Goal: Transaction & Acquisition: Purchase product/service

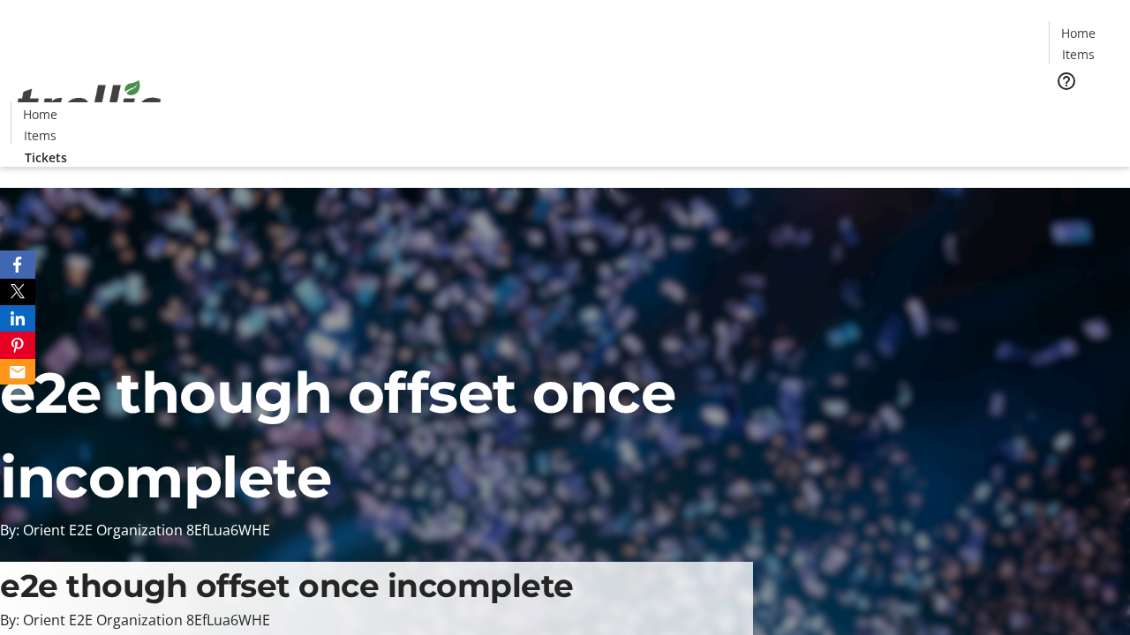
click at [1063, 102] on span "Tickets" at bounding box center [1084, 111] width 42 height 19
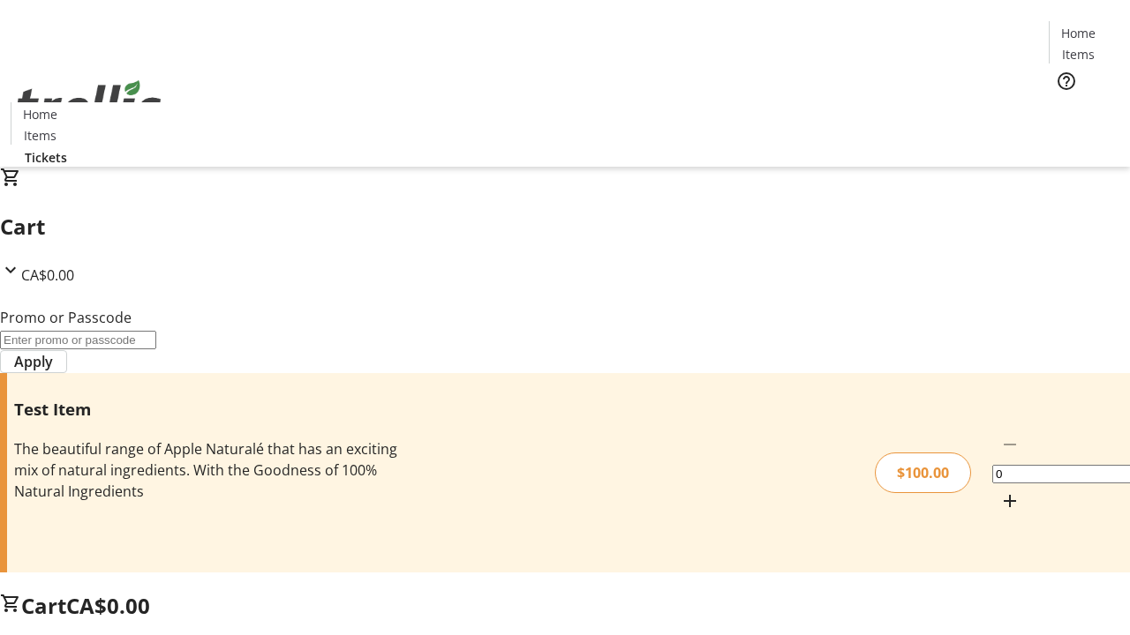
click at [999, 491] on mat-icon "Increment by one" at bounding box center [1009, 501] width 21 height 21
type input "1"
type input "FLAT"
